Goal: Information Seeking & Learning: Learn about a topic

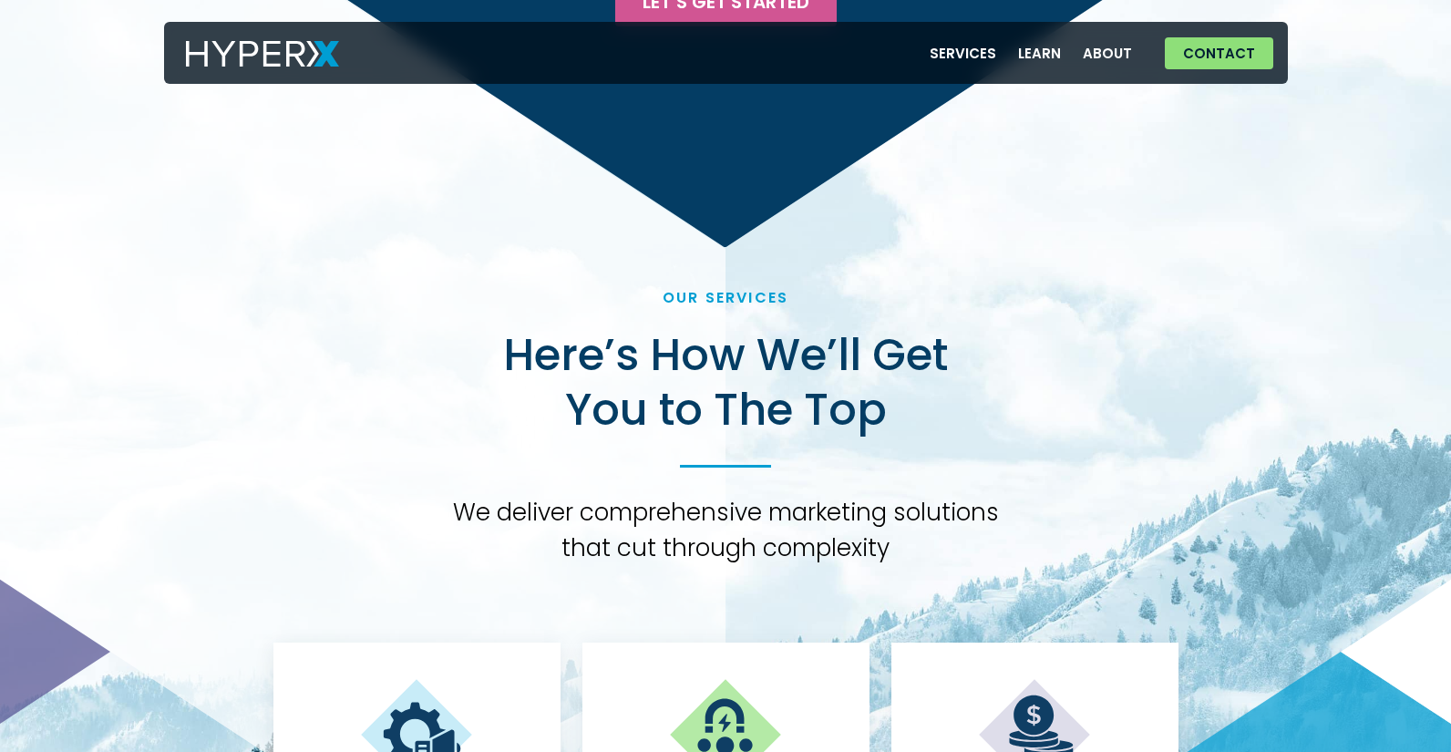
scroll to position [4374, 0]
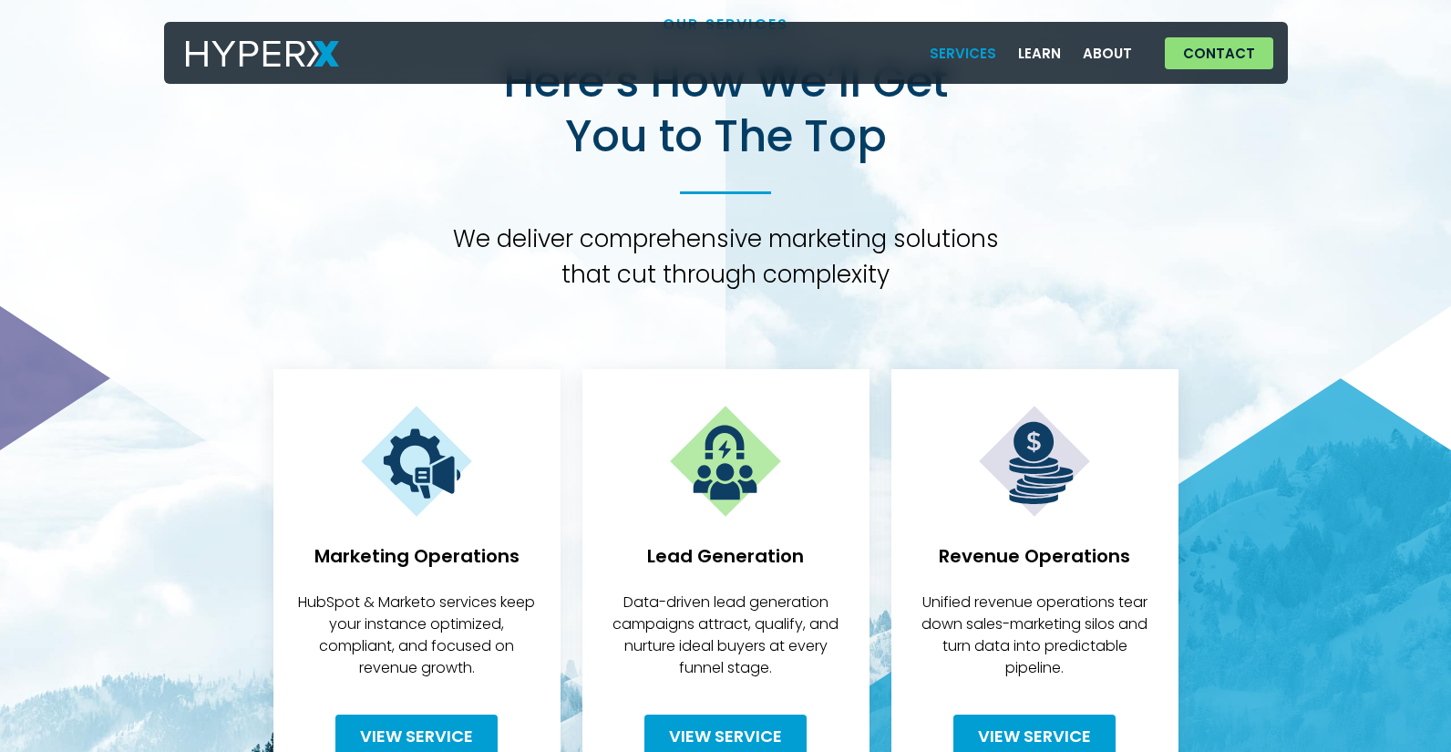
click at [978, 57] on link "Services" at bounding box center [963, 53] width 88 height 37
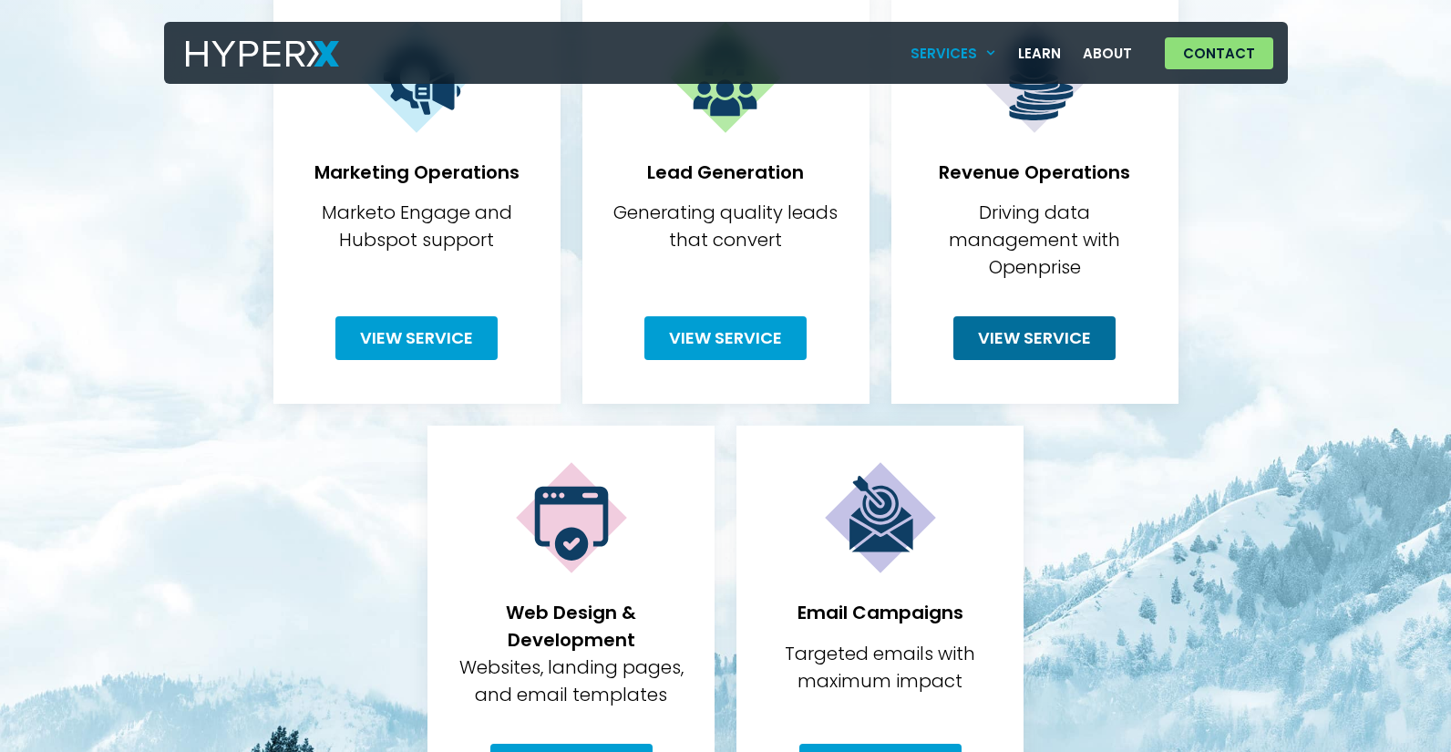
scroll to position [638, 0]
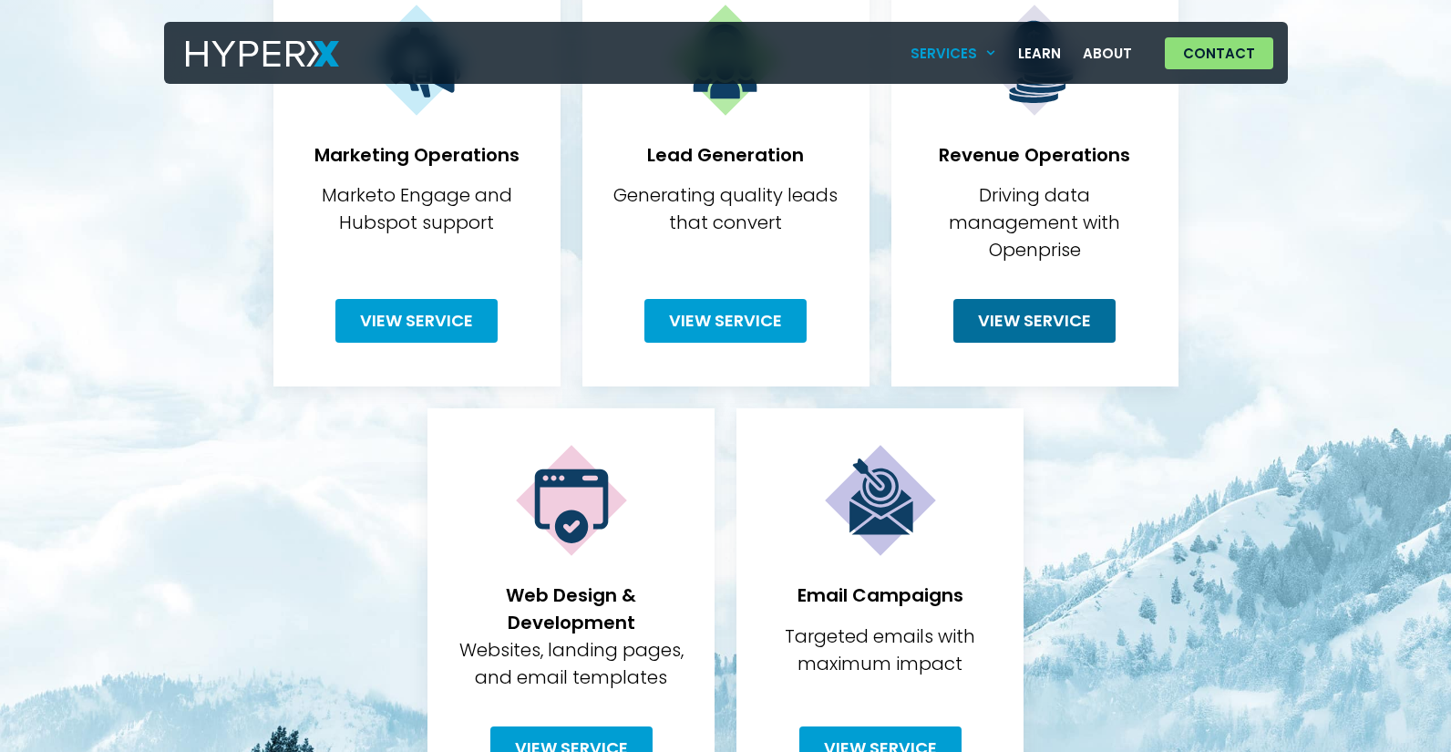
click at [1038, 313] on span "View Service" at bounding box center [1034, 321] width 113 height 16
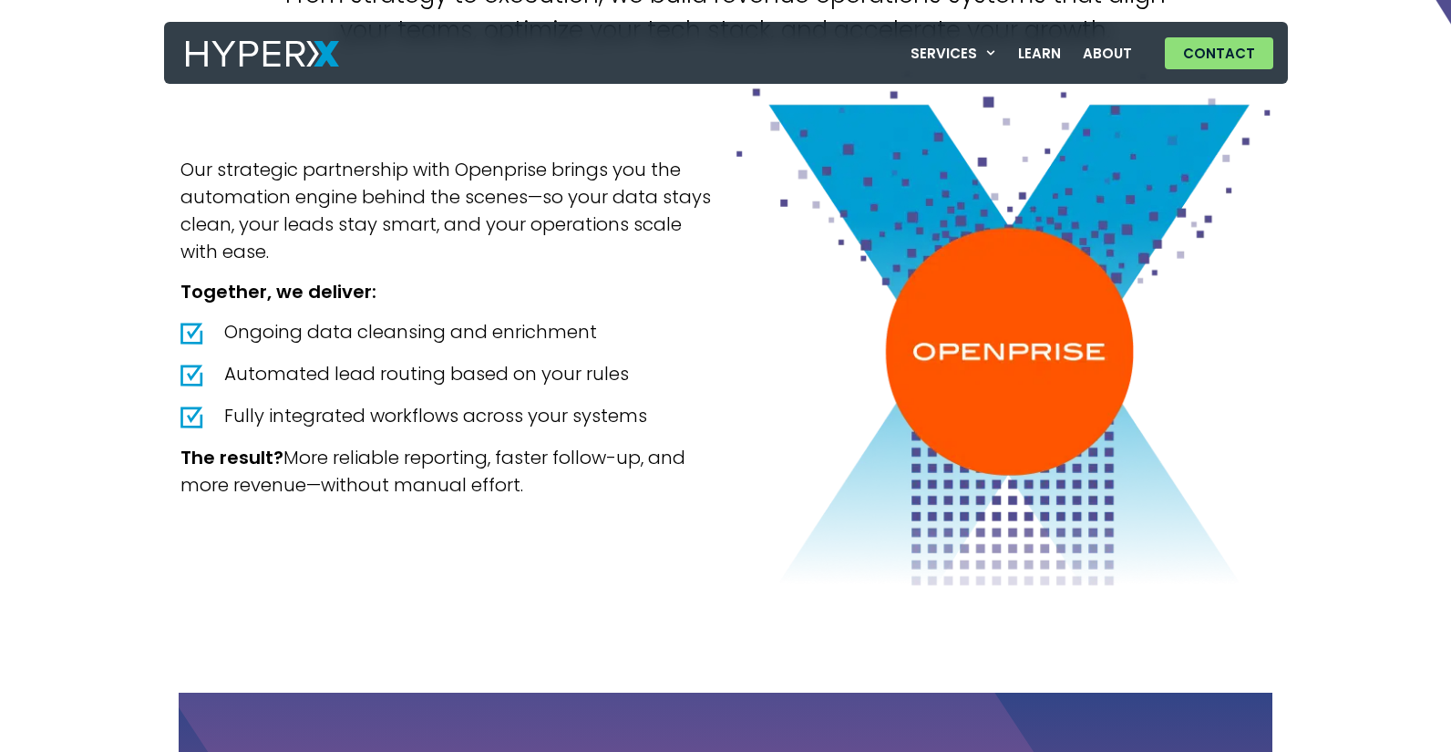
scroll to position [4158, 0]
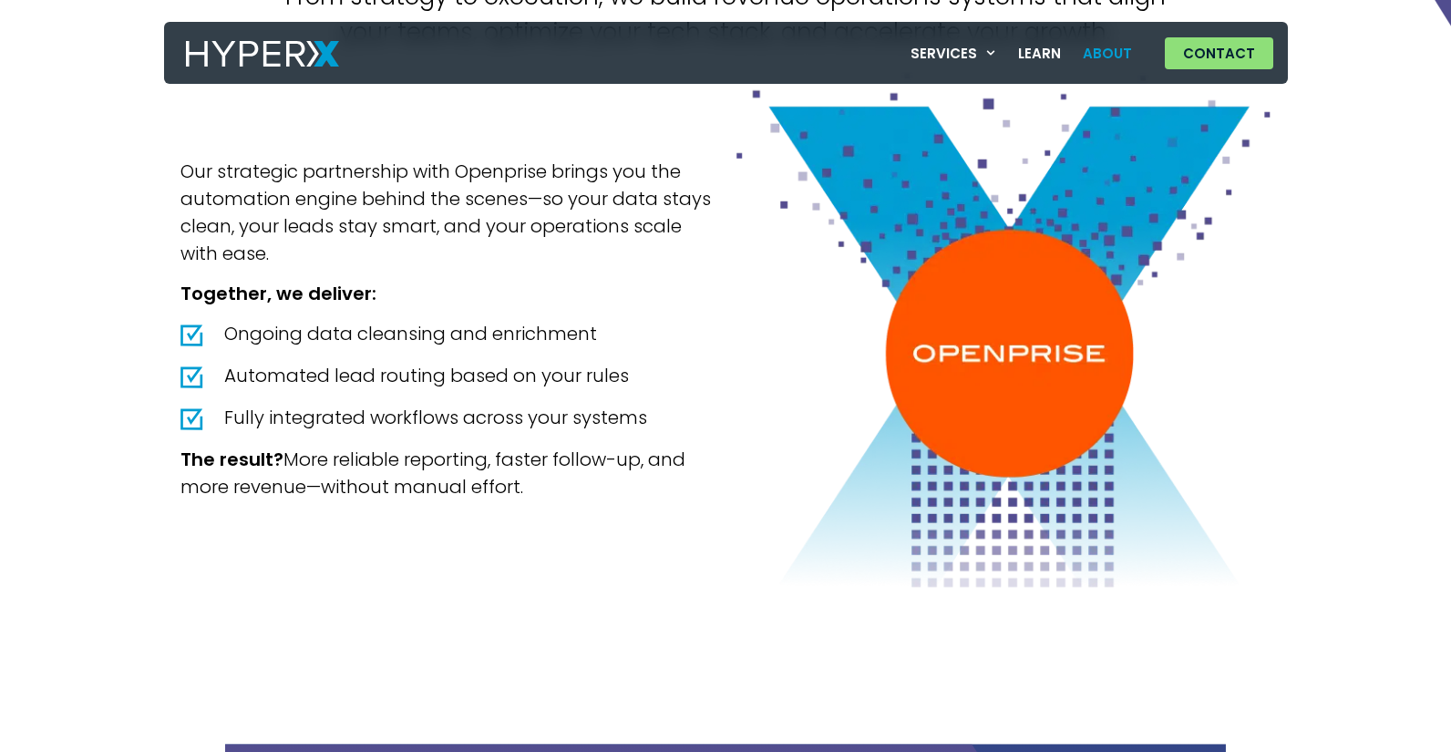
click at [1103, 53] on link "About" at bounding box center [1107, 53] width 71 height 37
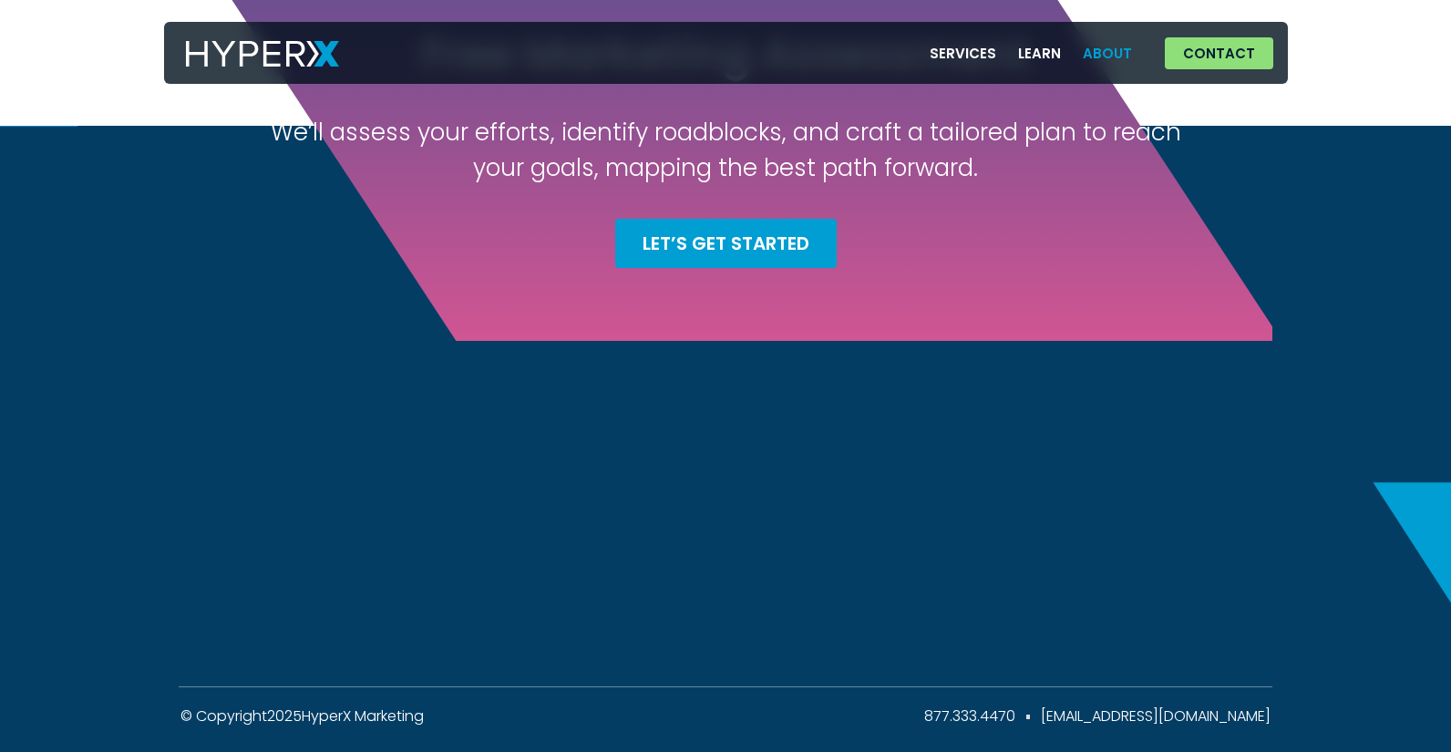
scroll to position [3128, 0]
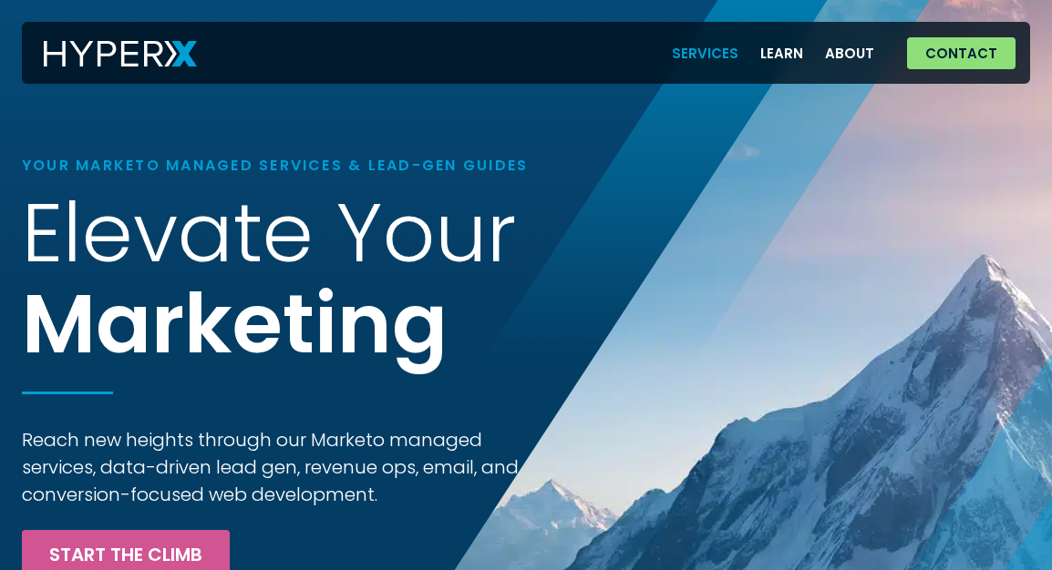
click at [694, 46] on link "Services" at bounding box center [705, 53] width 88 height 37
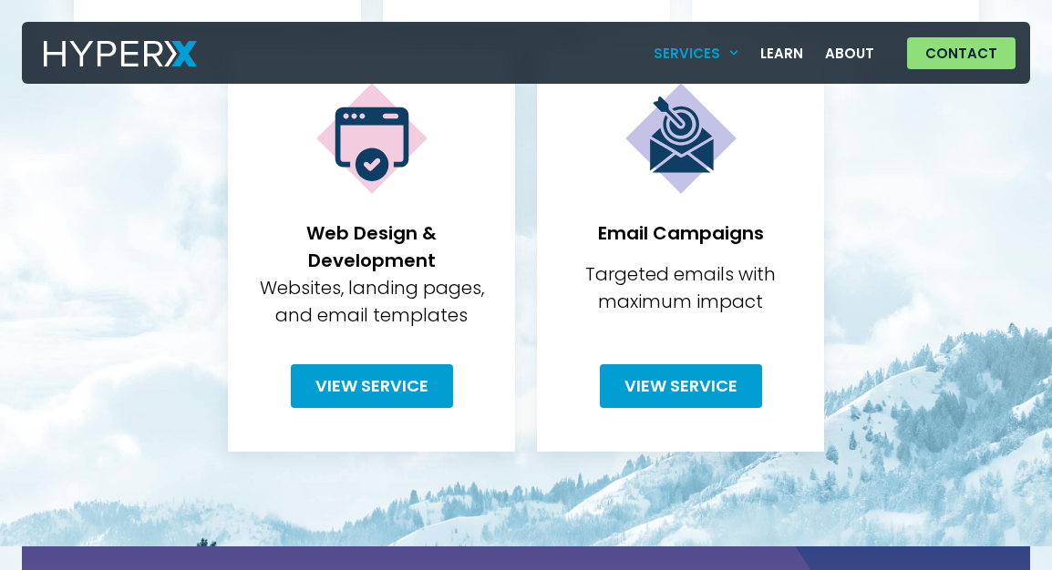
scroll to position [1002, 0]
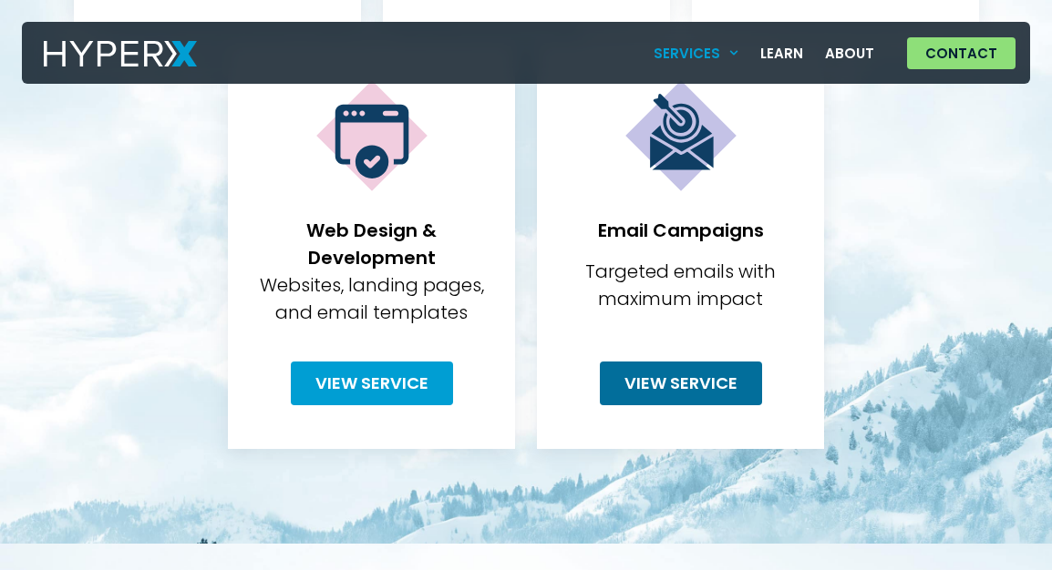
click at [691, 375] on span "View Service" at bounding box center [680, 383] width 113 height 16
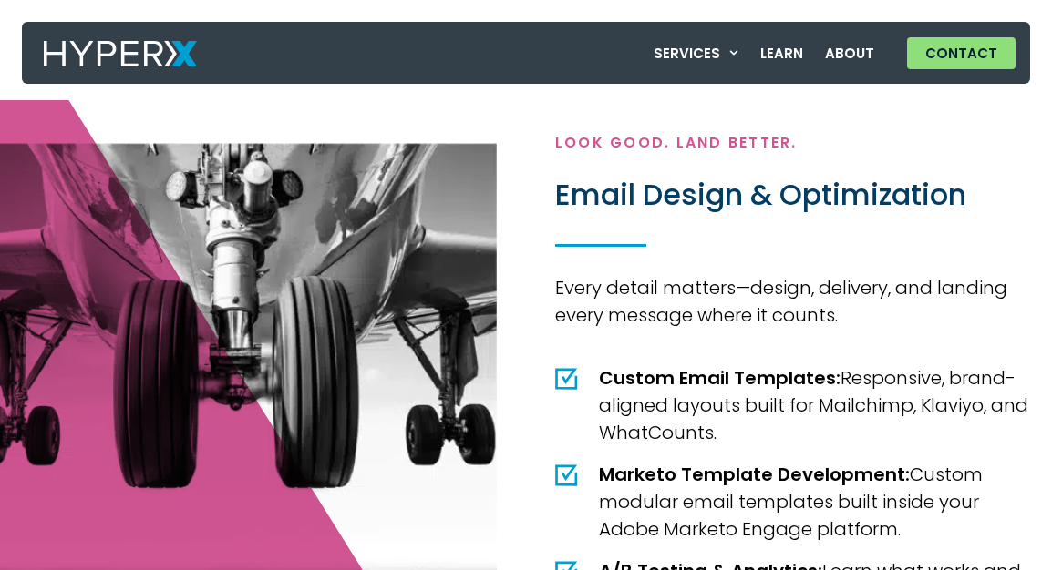
scroll to position [2552, 0]
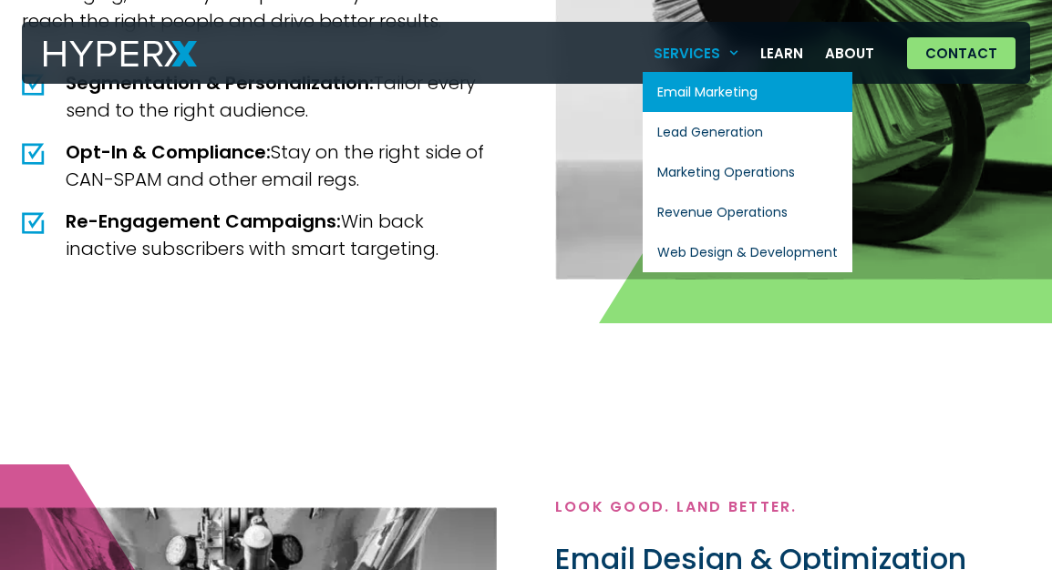
click at [711, 48] on link "Services" at bounding box center [696, 53] width 108 height 37
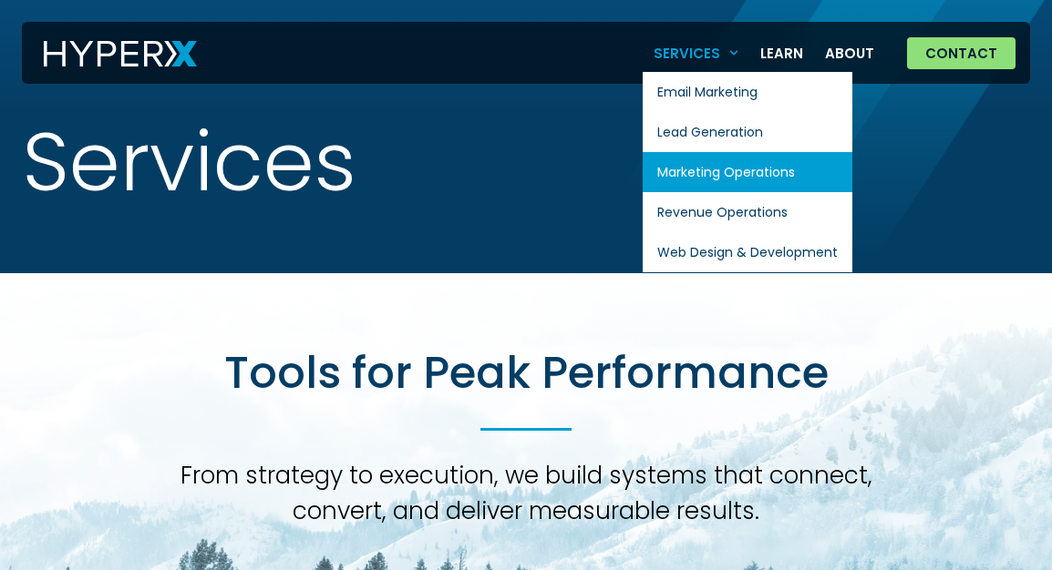
click at [713, 177] on link "Marketing Operations" at bounding box center [747, 172] width 210 height 40
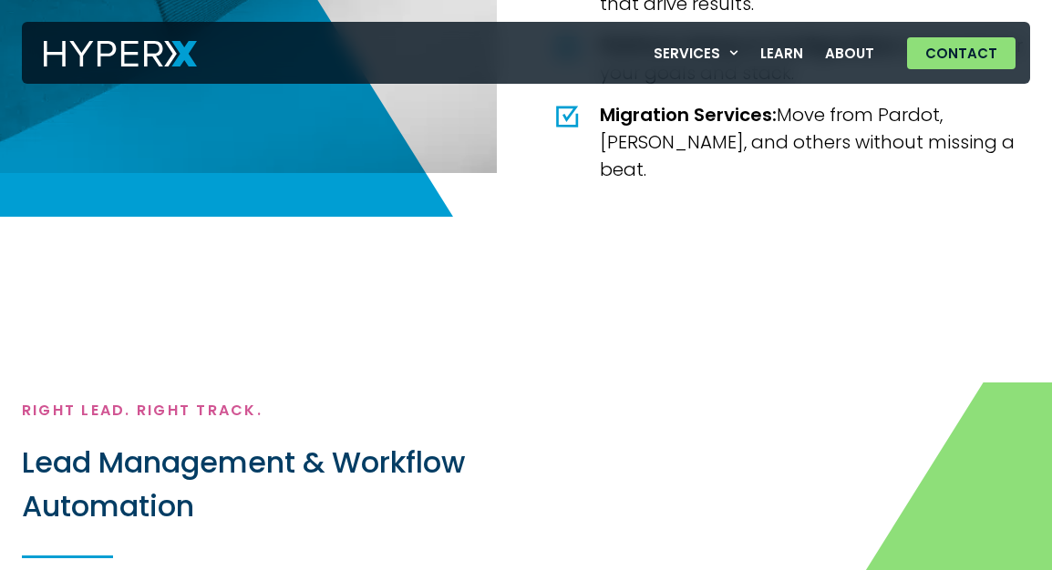
scroll to position [1914, 0]
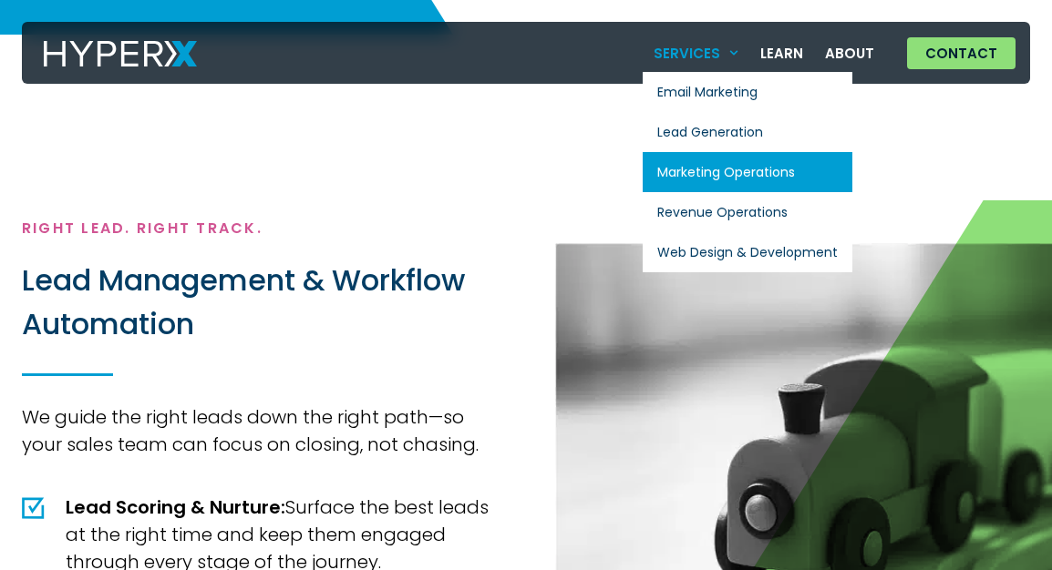
click at [722, 58] on link "Services" at bounding box center [696, 53] width 108 height 37
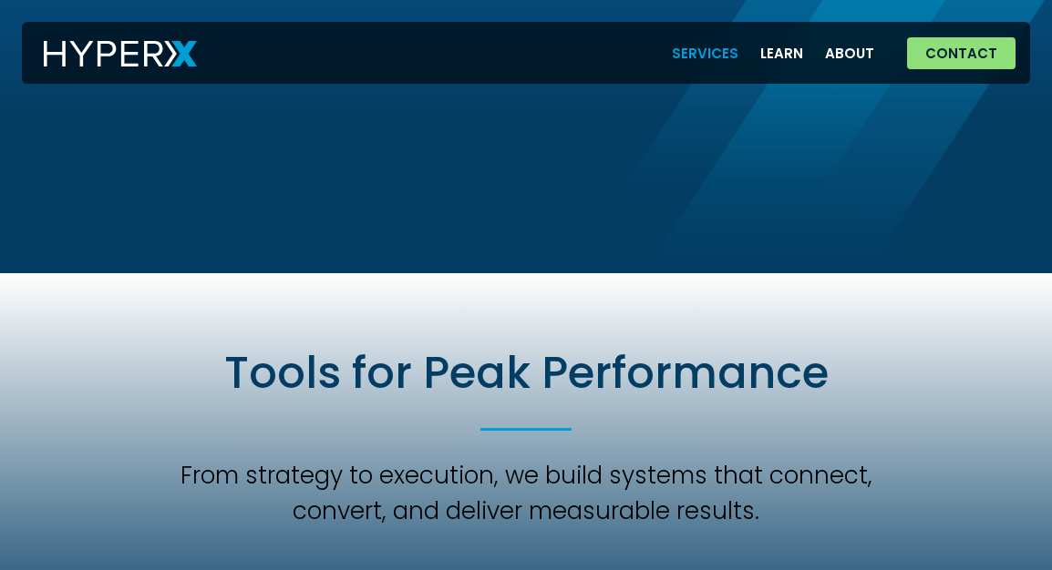
click at [697, 50] on link "Services" at bounding box center [705, 53] width 88 height 37
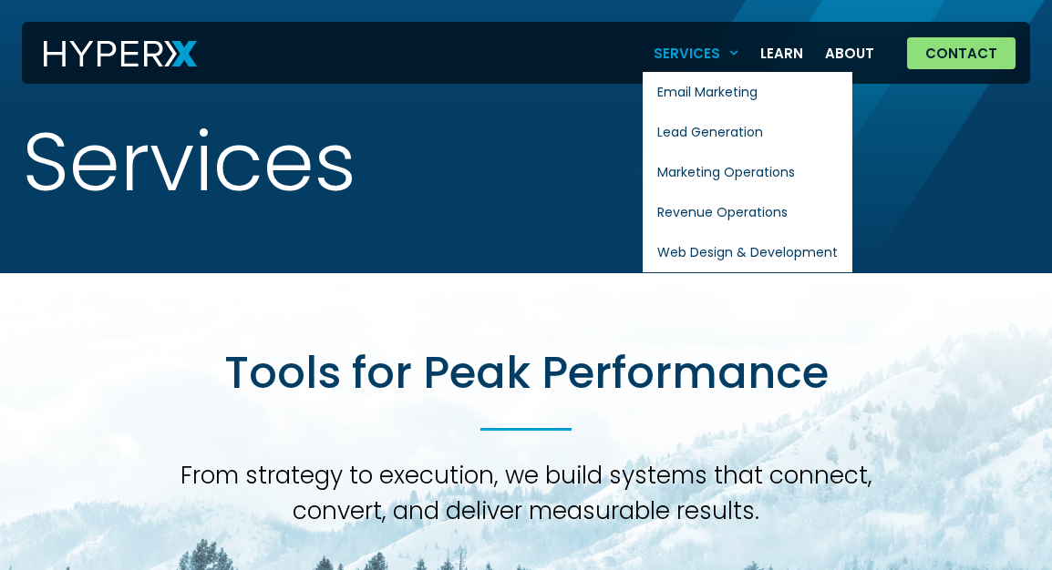
click at [737, 52] on icon "Menu" at bounding box center [734, 53] width 10 height 10
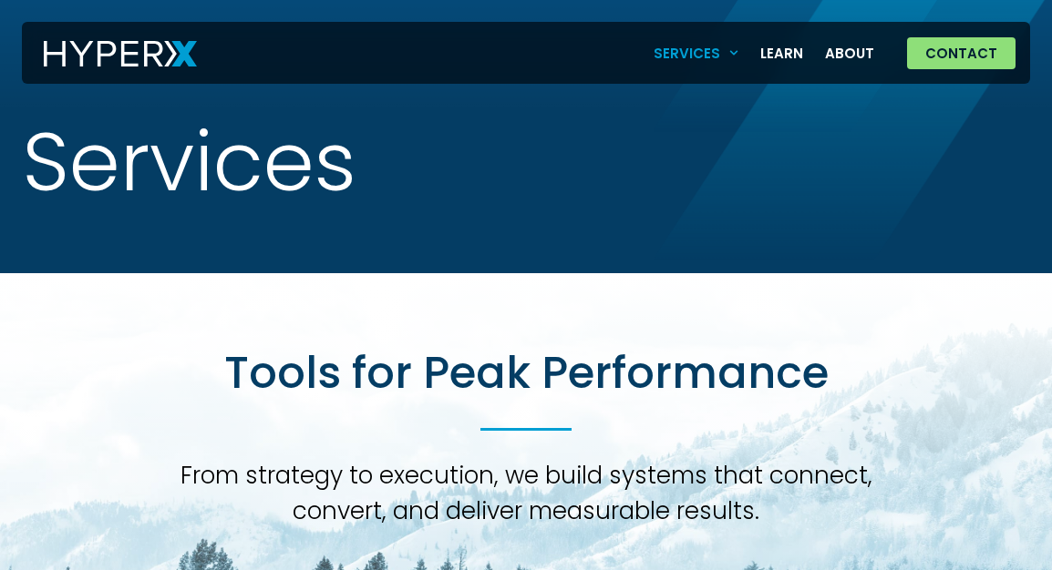
click at [745, 47] on link "Services" at bounding box center [696, 53] width 108 height 37
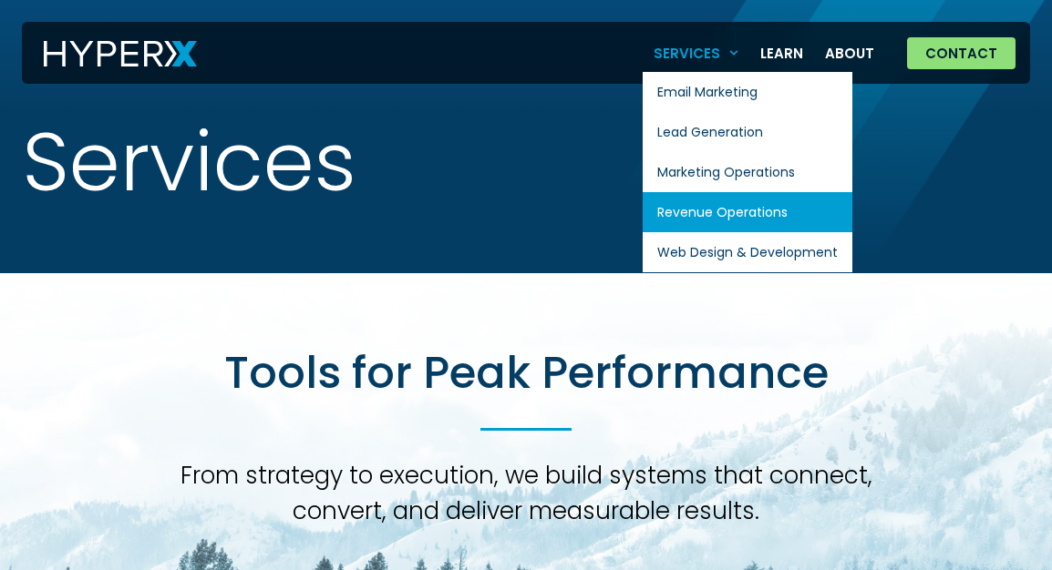
click at [734, 214] on link "Revenue Operations" at bounding box center [747, 212] width 210 height 40
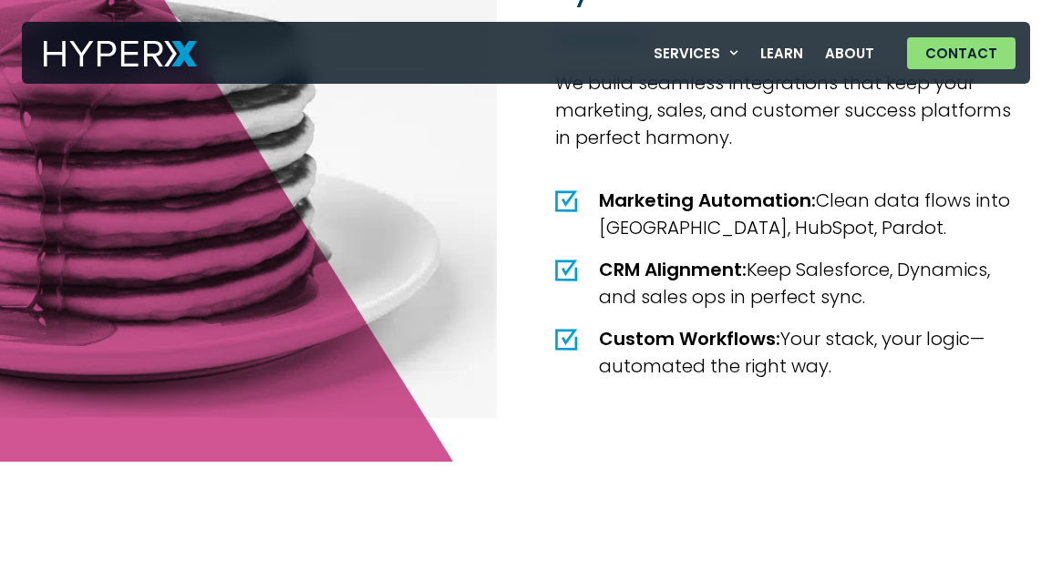
scroll to position [3281, 0]
